Goal: Task Accomplishment & Management: Manage account settings

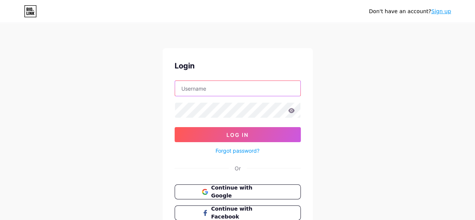
type input "[EMAIL_ADDRESS][DOMAIN_NAME]"
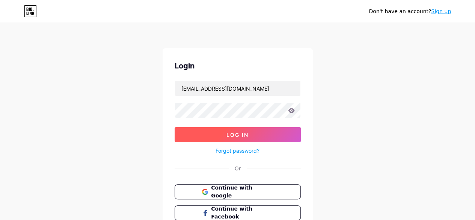
click at [193, 129] on button "Log In" at bounding box center [238, 134] width 126 height 15
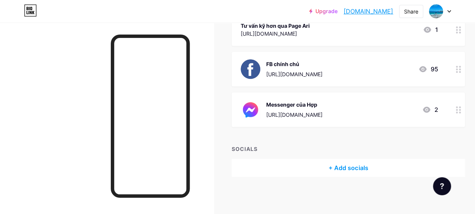
scroll to position [175, 0]
click at [430, 112] on icon at bounding box center [427, 110] width 8 height 6
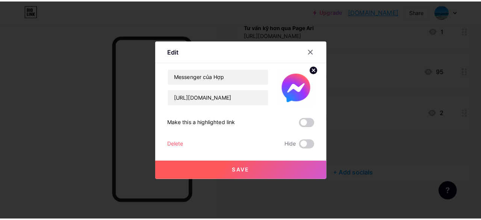
scroll to position [170, 0]
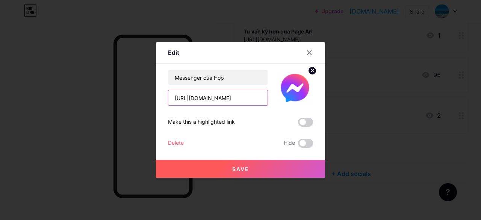
click at [240, 98] on input "[URL][DOMAIN_NAME]" at bounding box center [217, 97] width 99 height 15
click at [241, 98] on input "[URL][DOMAIN_NAME]" at bounding box center [217, 97] width 99 height 15
type input "c"
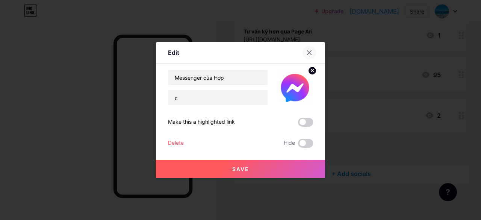
click at [312, 52] on icon at bounding box center [309, 53] width 6 height 6
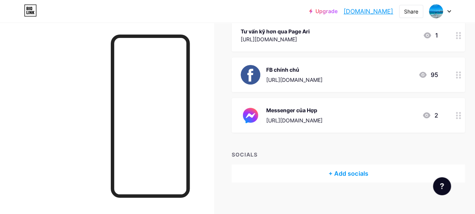
click at [306, 121] on div "[URL][DOMAIN_NAME]" at bounding box center [294, 120] width 56 height 8
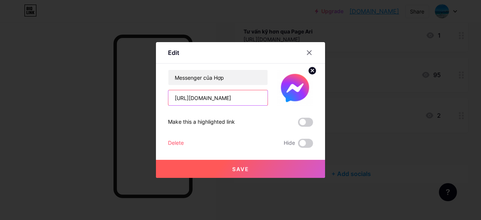
click at [248, 101] on input "[URL][DOMAIN_NAME]" at bounding box center [217, 97] width 99 height 15
drag, startPoint x: 248, startPoint y: 101, endPoint x: 217, endPoint y: 110, distance: 31.2
click at [217, 110] on div "Messenger của Hợp [URL][DOMAIN_NAME] Make this a highlighted link Delete Hide S…" at bounding box center [240, 108] width 145 height 78
click at [248, 88] on div "Messenger của Hợp [URL][DOMAIN_NAME]" at bounding box center [218, 87] width 100 height 36
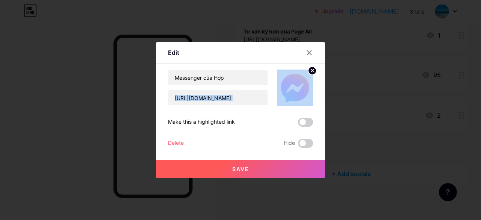
click at [248, 88] on div "Messenger của Hợp [URL][DOMAIN_NAME]" at bounding box center [218, 87] width 100 height 36
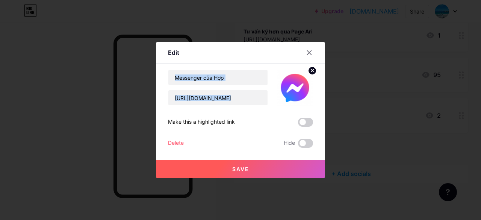
click at [248, 88] on div "Messenger của Hợp [URL][DOMAIN_NAME]" at bounding box center [218, 87] width 100 height 36
click at [258, 124] on div "Make this a highlighted link" at bounding box center [240, 122] width 145 height 9
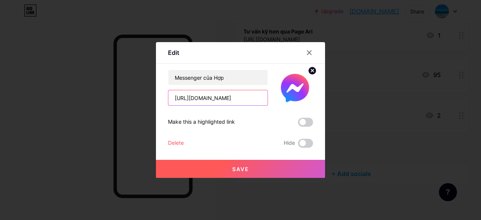
click at [241, 95] on input "[URL][DOMAIN_NAME]" at bounding box center [217, 97] width 99 height 15
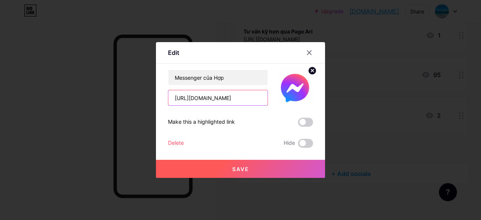
click at [241, 95] on input "[URL][DOMAIN_NAME]" at bounding box center [217, 97] width 99 height 15
click at [282, 164] on button "Save" at bounding box center [240, 169] width 169 height 18
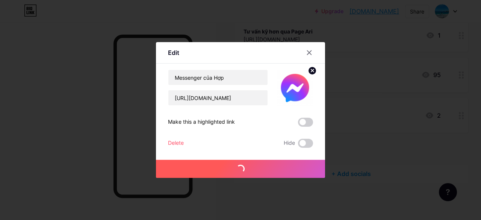
click at [251, 205] on div at bounding box center [240, 110] width 481 height 220
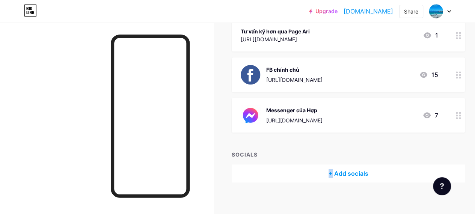
click at [251, 205] on div "Links Posts Design Subscribers Stats Settings + ADD LINK + ADD EMBED + Add head…" at bounding box center [248, 36] width 497 height 367
click at [337, 108] on div "Messenger của Hợp [URL][DOMAIN_NAME] 7" at bounding box center [339, 116] width 197 height 20
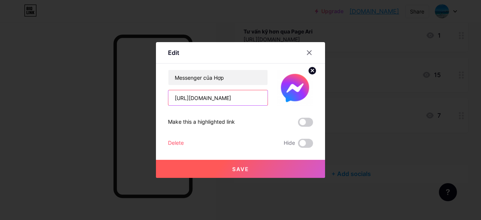
click at [264, 99] on input "[URL][DOMAIN_NAME]" at bounding box center [217, 97] width 99 height 15
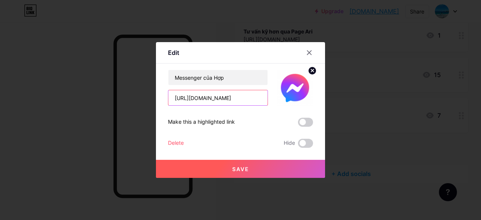
click at [264, 99] on input "[URL][DOMAIN_NAME]" at bounding box center [217, 97] width 99 height 15
click at [185, 95] on input "httpdanghopjps://[DOMAIN_NAME][URL]" at bounding box center [217, 97] width 99 height 15
click at [176, 97] on input "httpdanghopjps://[DOMAIN_NAME][URL]" at bounding box center [217, 97] width 99 height 15
click at [177, 97] on input "httpdanghopjps://[DOMAIN_NAME][URL]" at bounding box center [217, 97] width 99 height 15
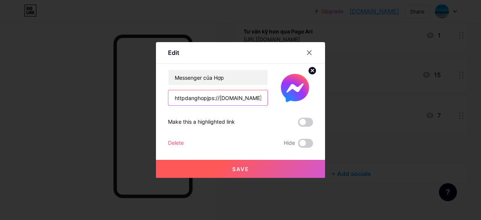
type input "httpdanghopjps://[DOMAIN_NAME][URL]"
